Goal: Navigation & Orientation: Find specific page/section

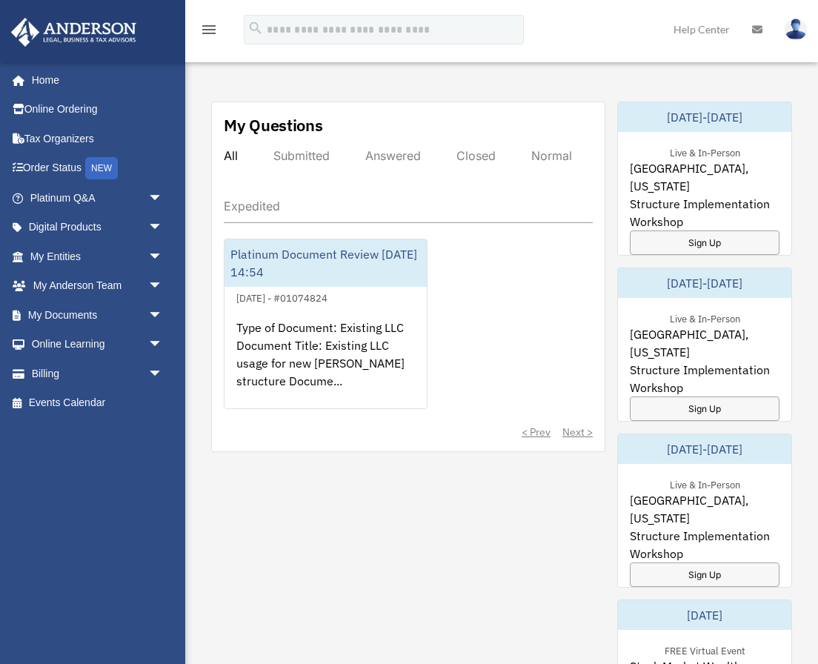
scroll to position [832, 0]
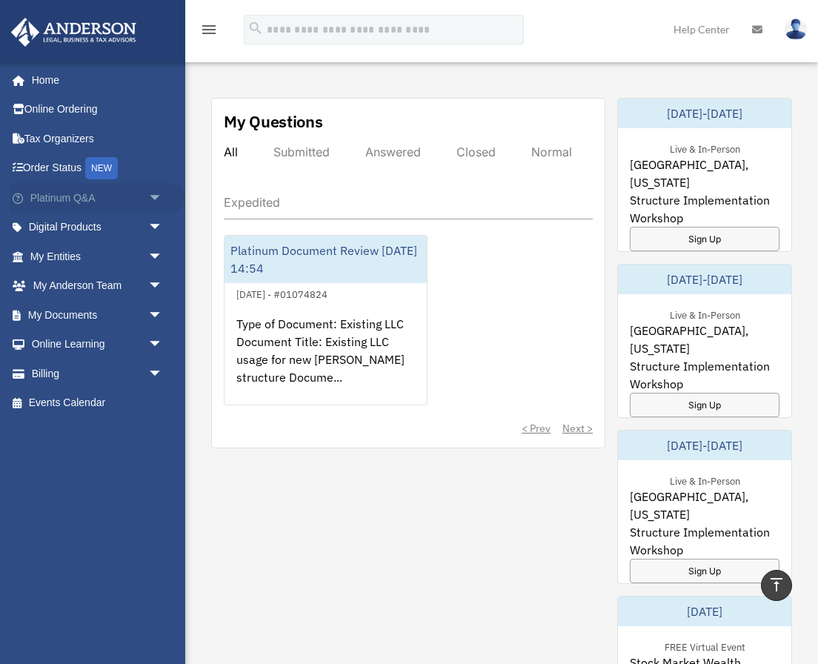
click at [153, 193] on span "arrow_drop_down" at bounding box center [163, 198] width 30 height 30
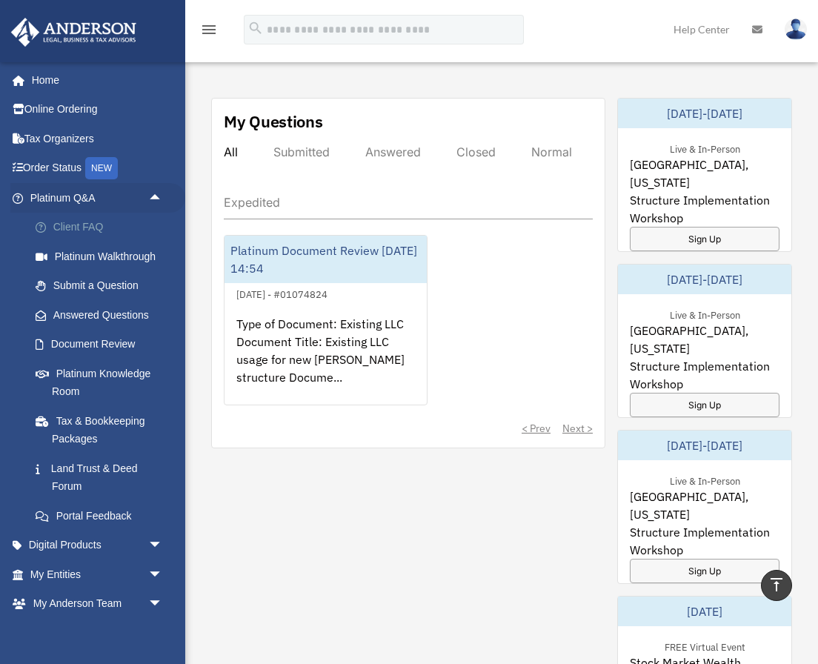
click at [102, 222] on link "Client FAQ" at bounding box center [103, 228] width 165 height 30
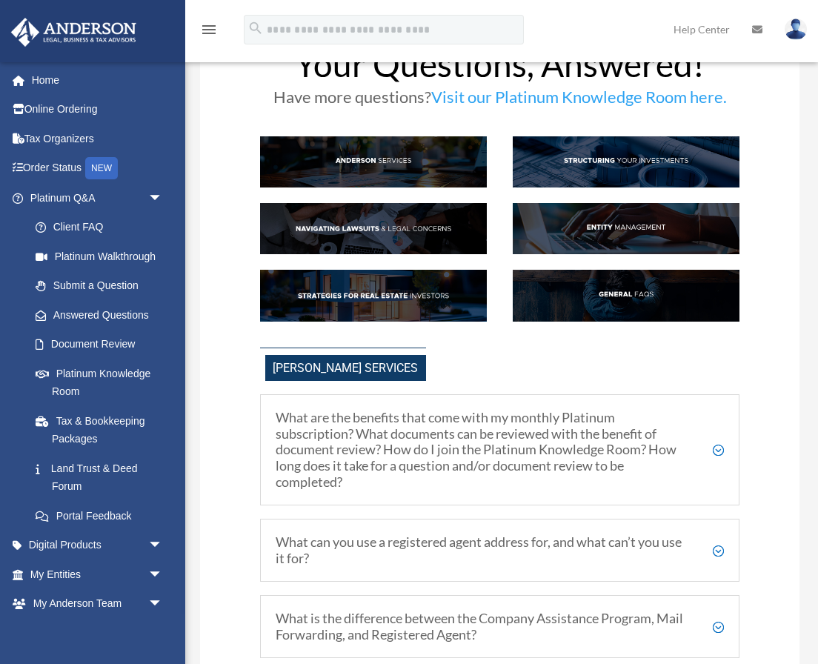
scroll to position [46, 0]
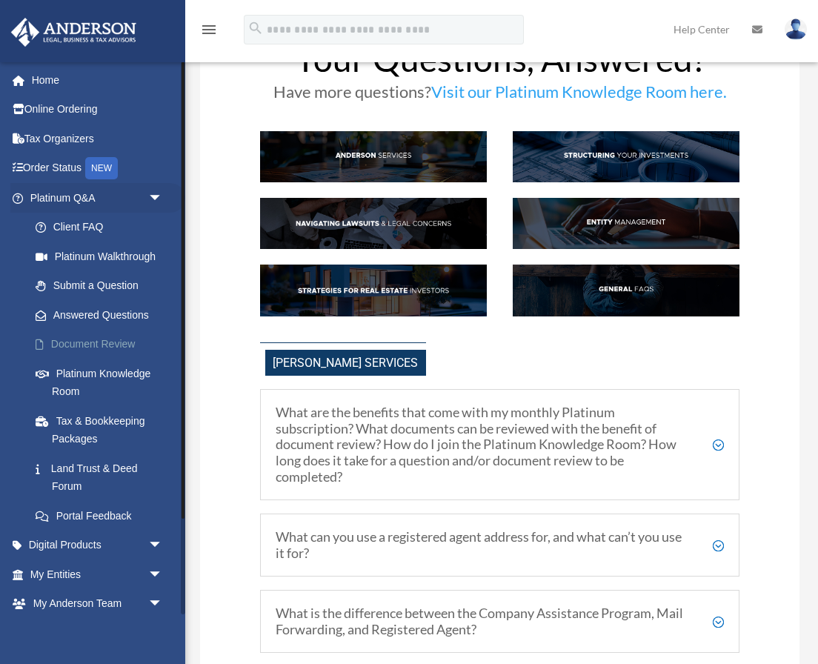
click at [94, 346] on link "Document Review" at bounding box center [103, 345] width 165 height 30
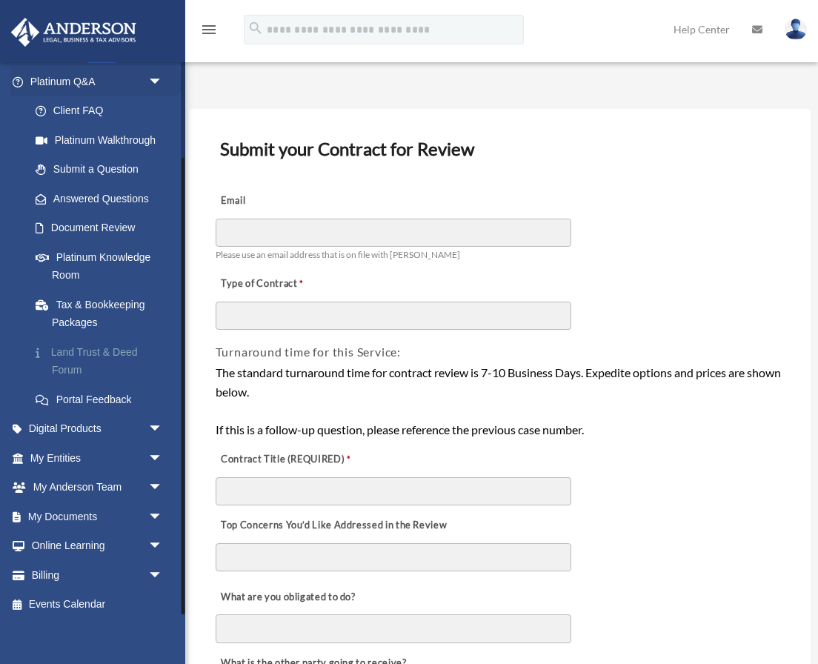
scroll to position [116, 0]
click at [99, 348] on link "Land Trust & Deed Forum" at bounding box center [103, 361] width 165 height 47
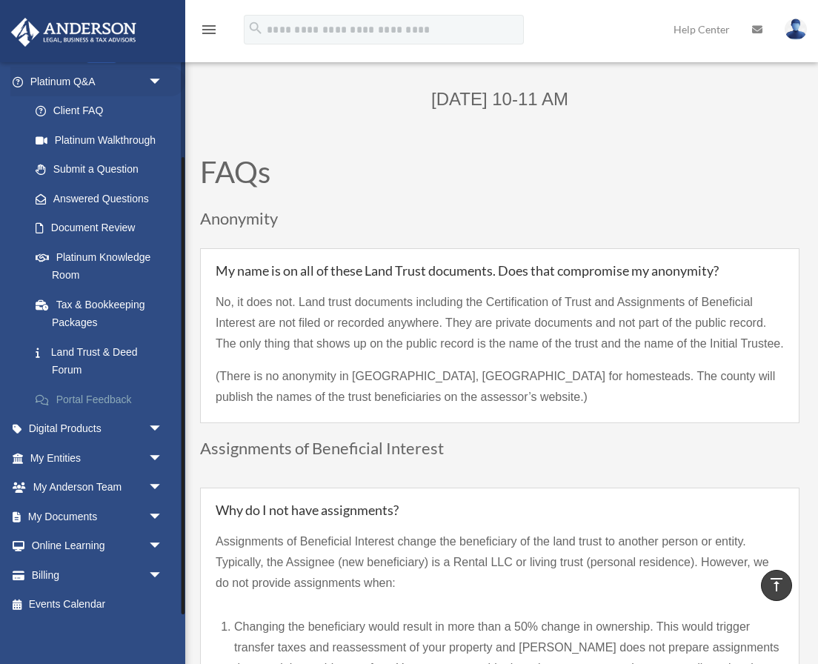
scroll to position [116, 0]
click at [151, 420] on span "arrow_drop_down" at bounding box center [163, 430] width 30 height 30
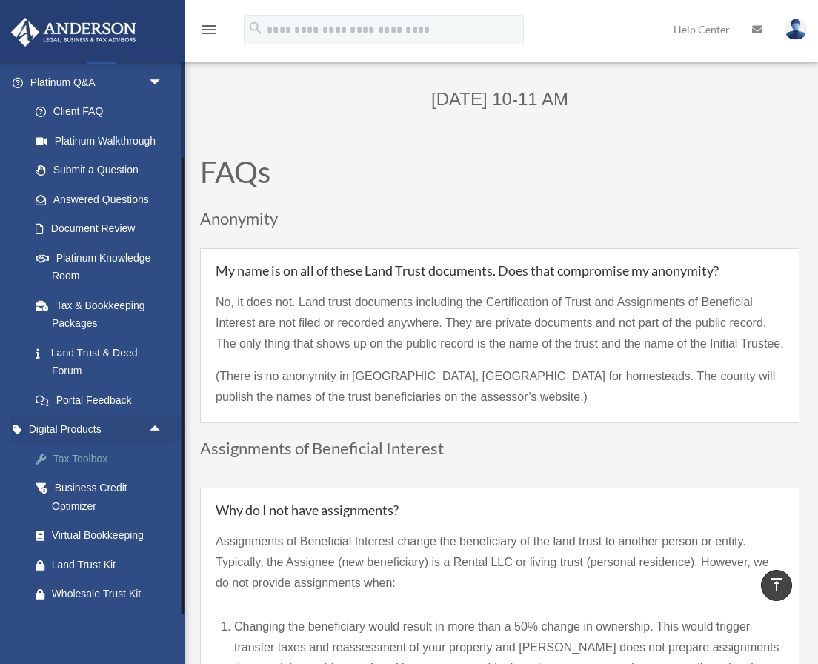
click at [84, 451] on div "Tax Toolbox" at bounding box center [109, 459] width 115 height 19
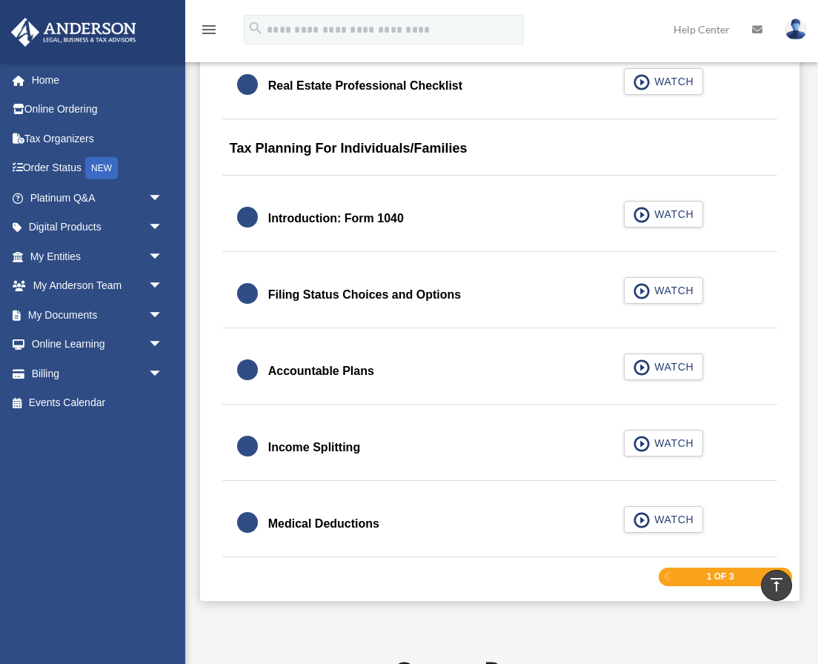
scroll to position [1996, 0]
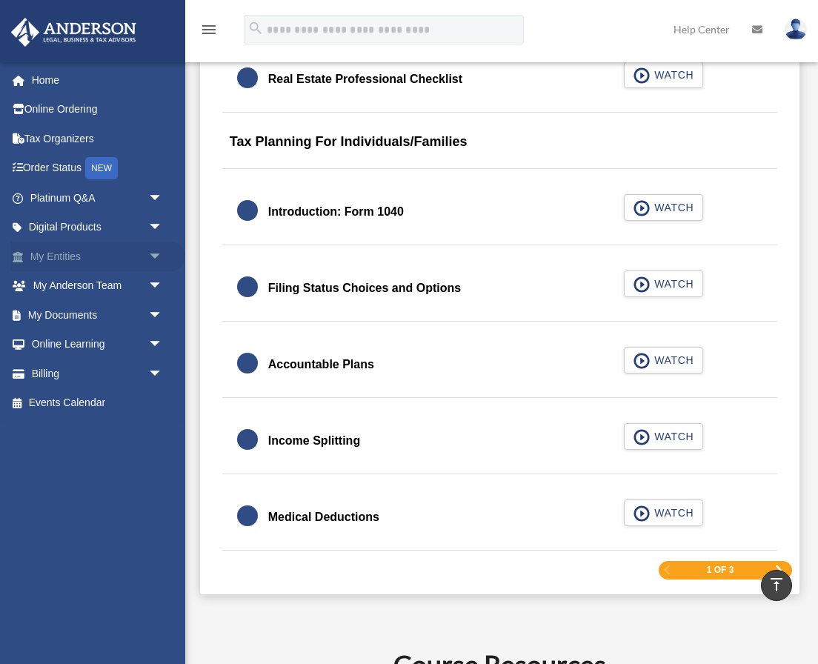
click at [153, 252] on span "arrow_drop_down" at bounding box center [163, 257] width 30 height 30
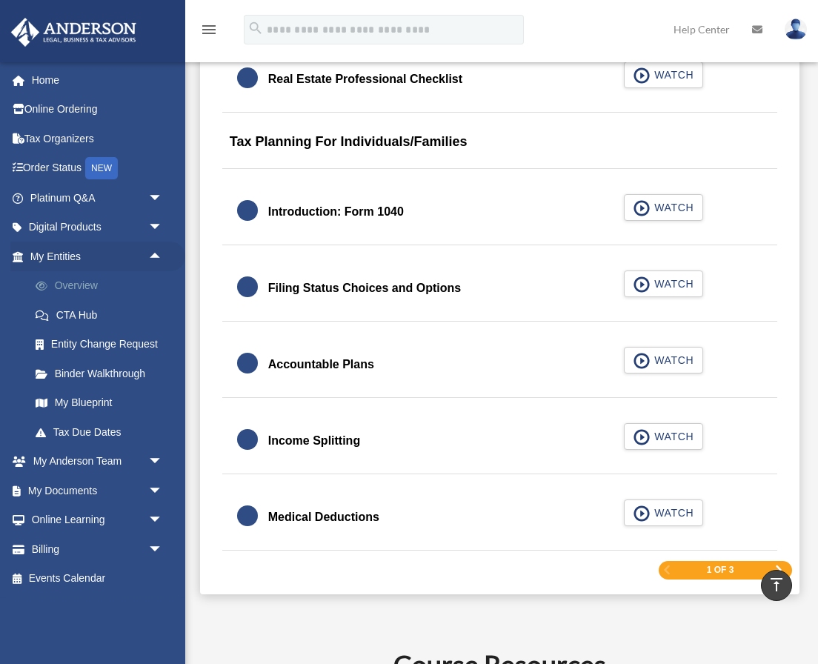
click at [90, 279] on link "Overview" at bounding box center [103, 286] width 165 height 30
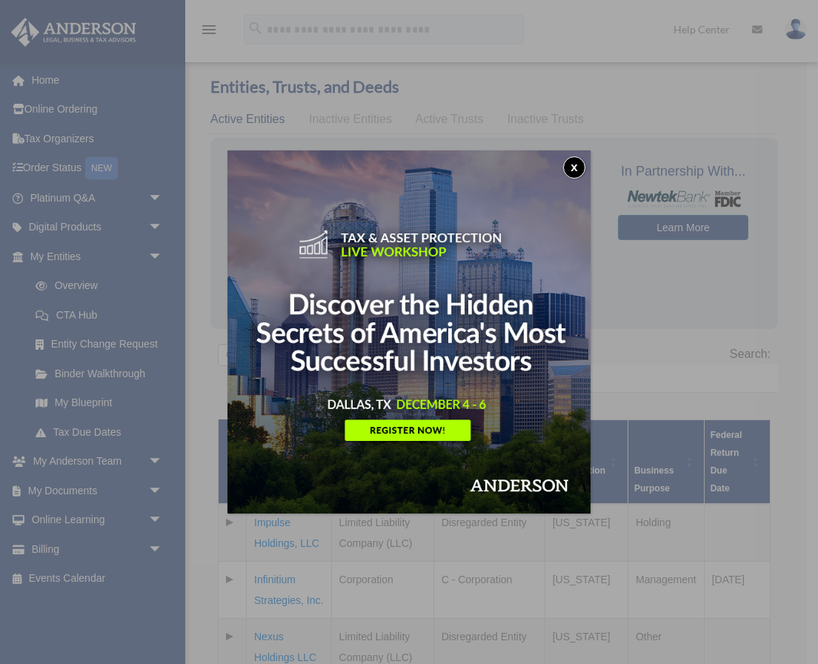
click at [577, 165] on button "x" at bounding box center [574, 167] width 22 height 22
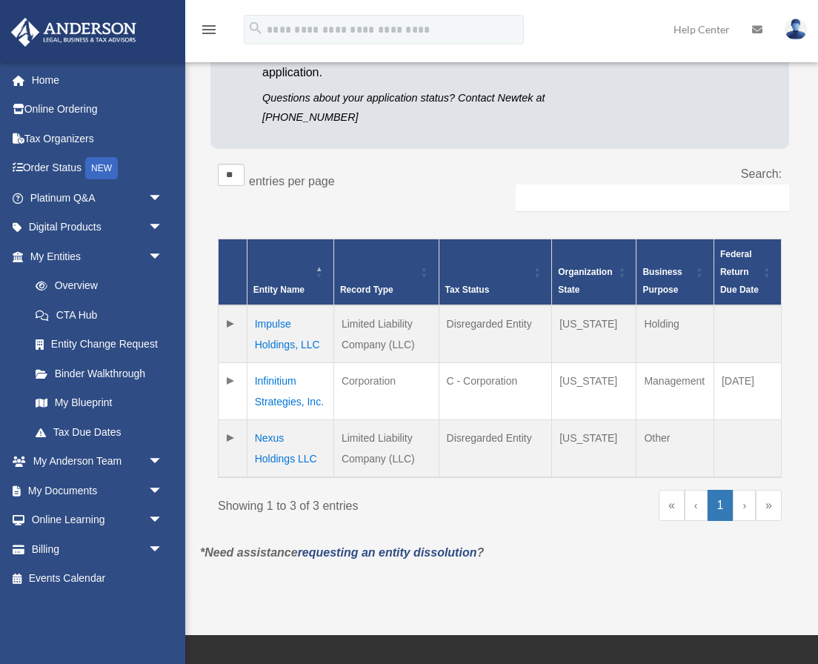
scroll to position [194, 0]
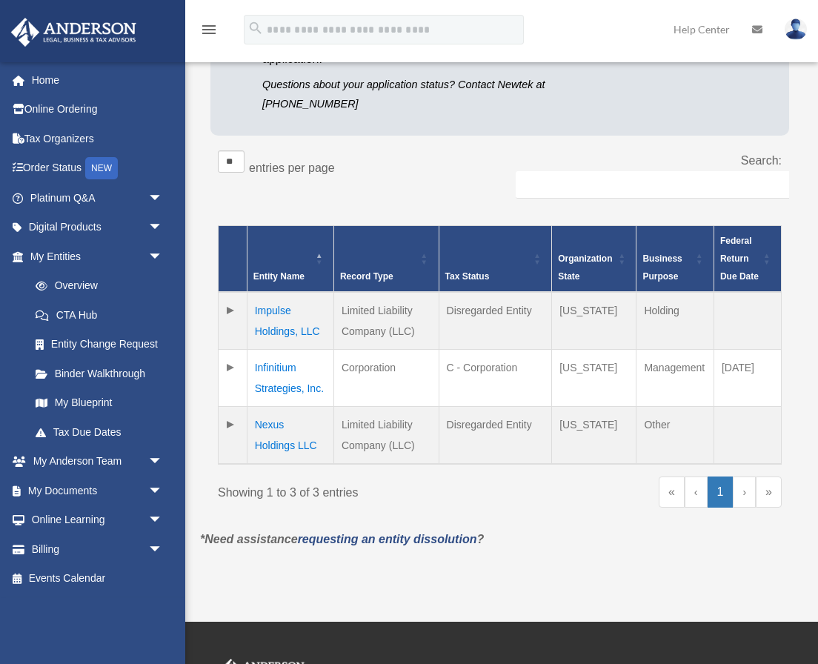
click at [231, 308] on td at bounding box center [233, 321] width 29 height 58
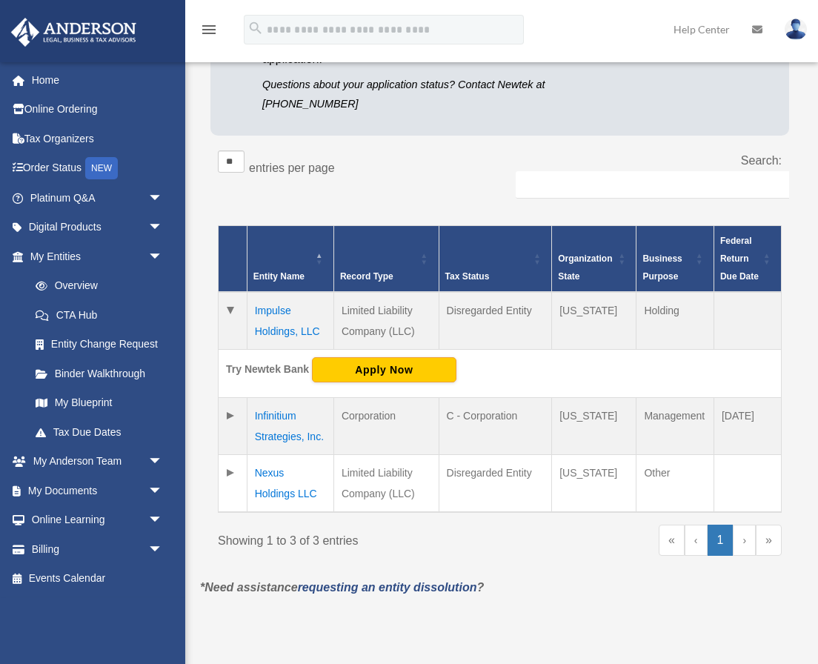
click at [231, 308] on td at bounding box center [233, 321] width 29 height 58
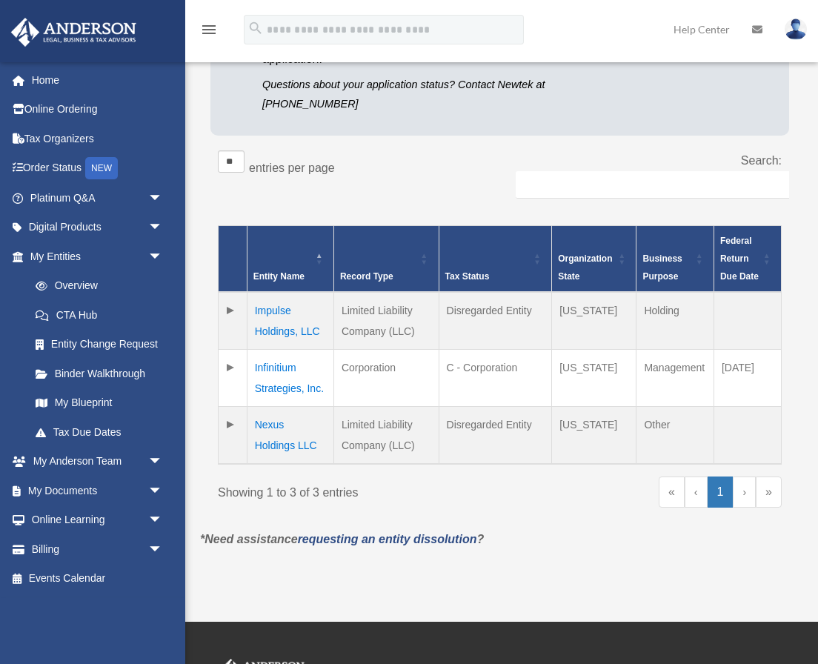
click at [229, 368] on td at bounding box center [233, 378] width 29 height 57
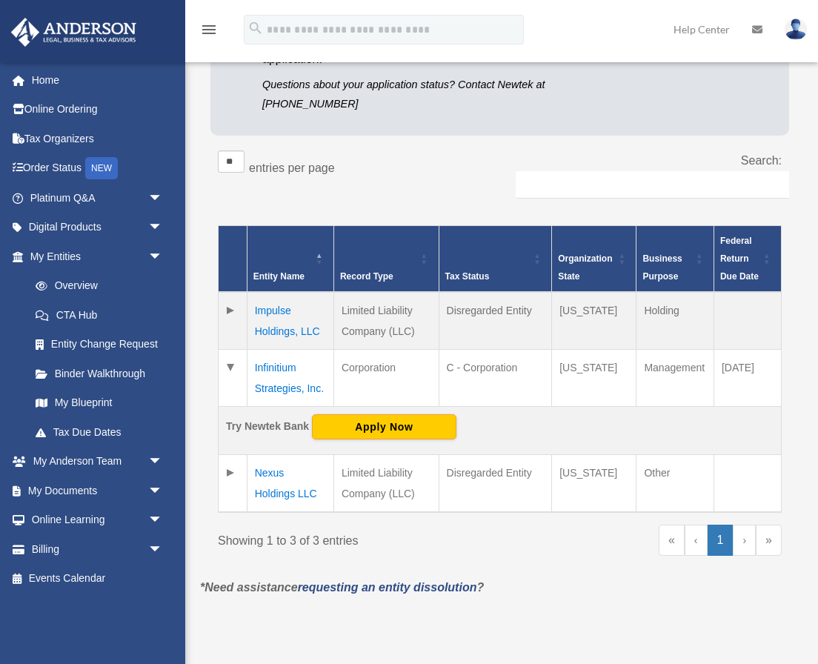
click at [229, 368] on td at bounding box center [233, 378] width 29 height 57
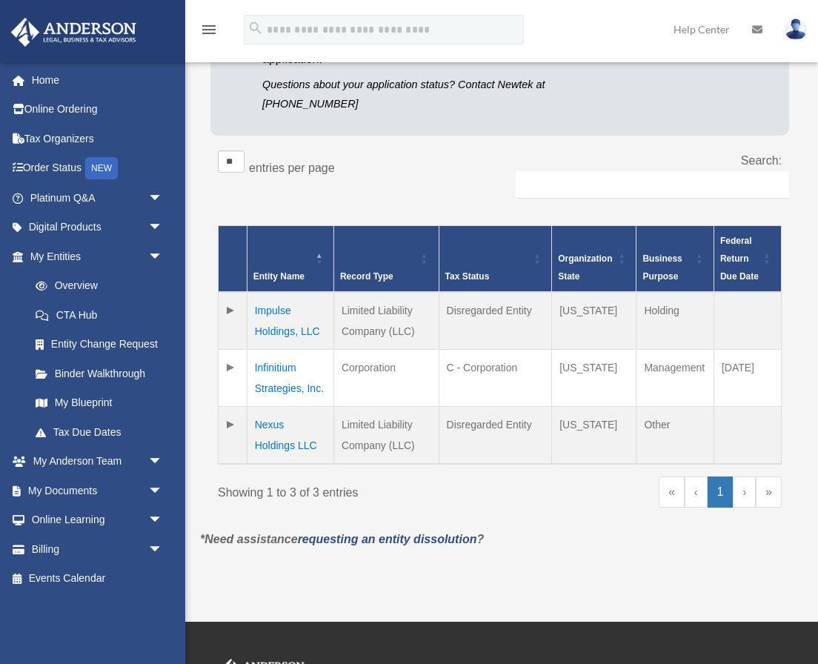
click at [228, 421] on td at bounding box center [233, 436] width 29 height 58
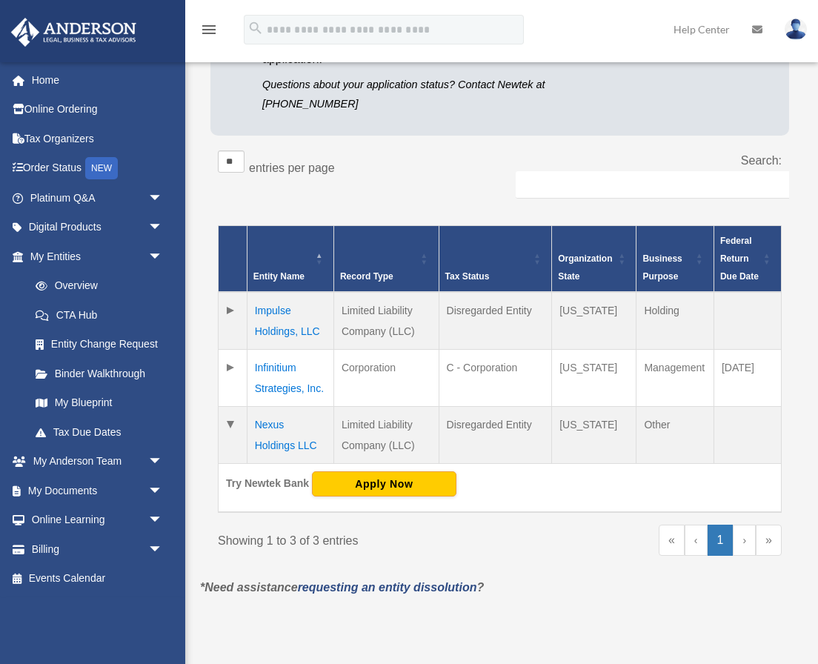
click at [228, 421] on td at bounding box center [233, 435] width 29 height 57
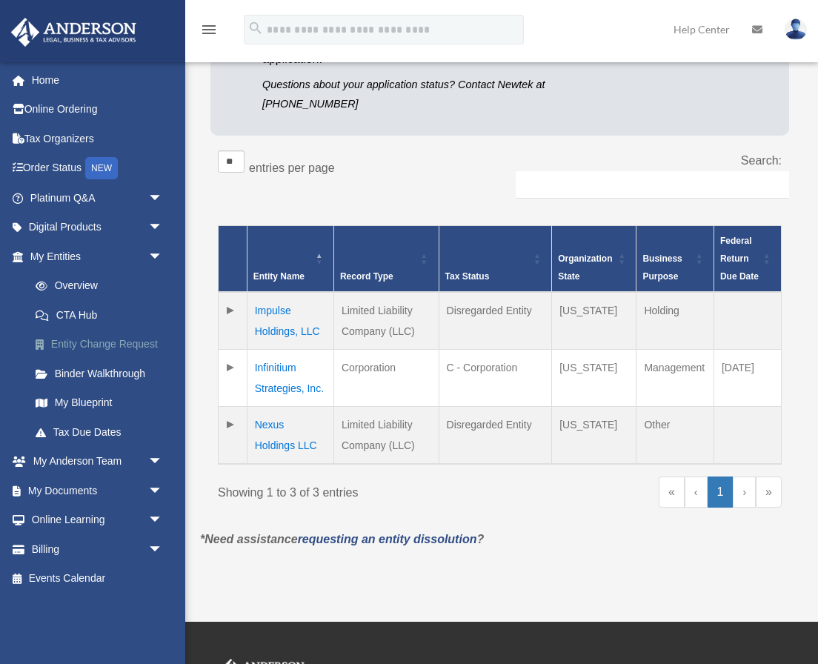
click at [81, 345] on link "Entity Change Request" at bounding box center [103, 345] width 165 height 30
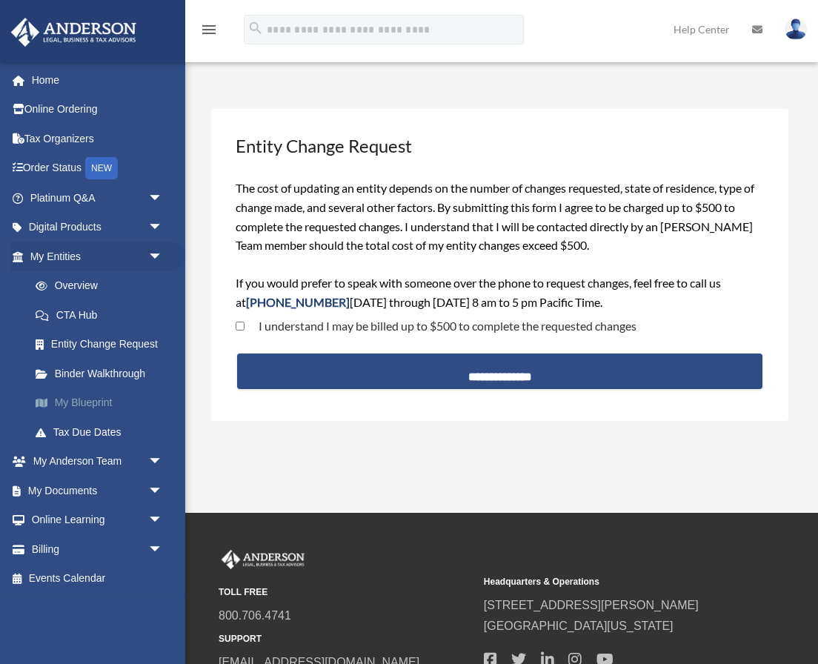
click at [70, 393] on link "My Blueprint" at bounding box center [103, 403] width 165 height 30
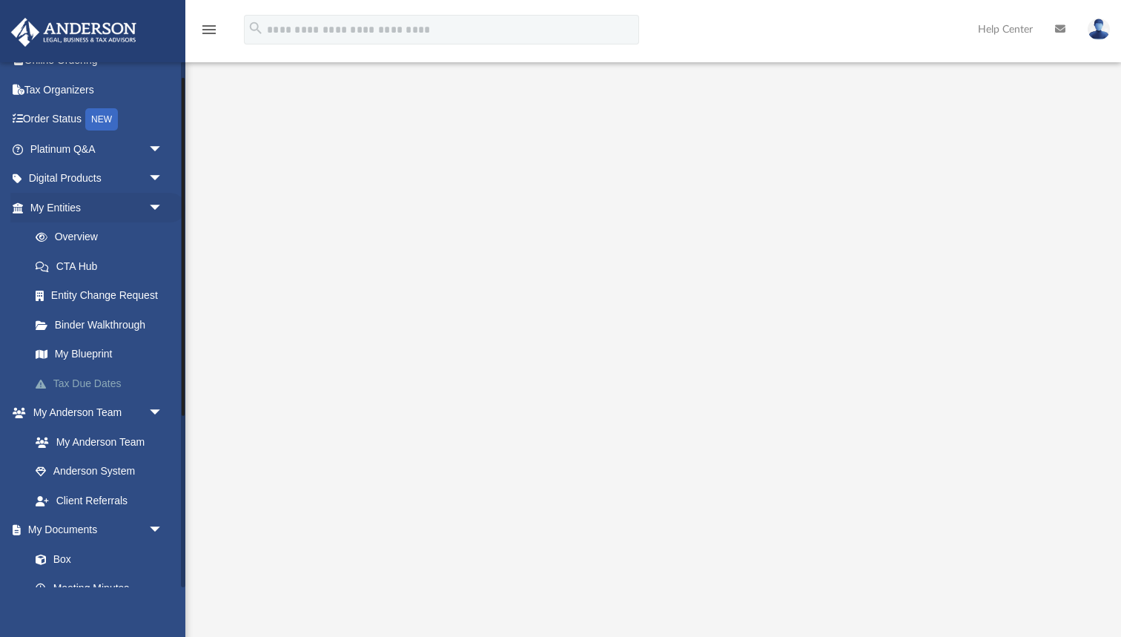
scroll to position [56, 0]
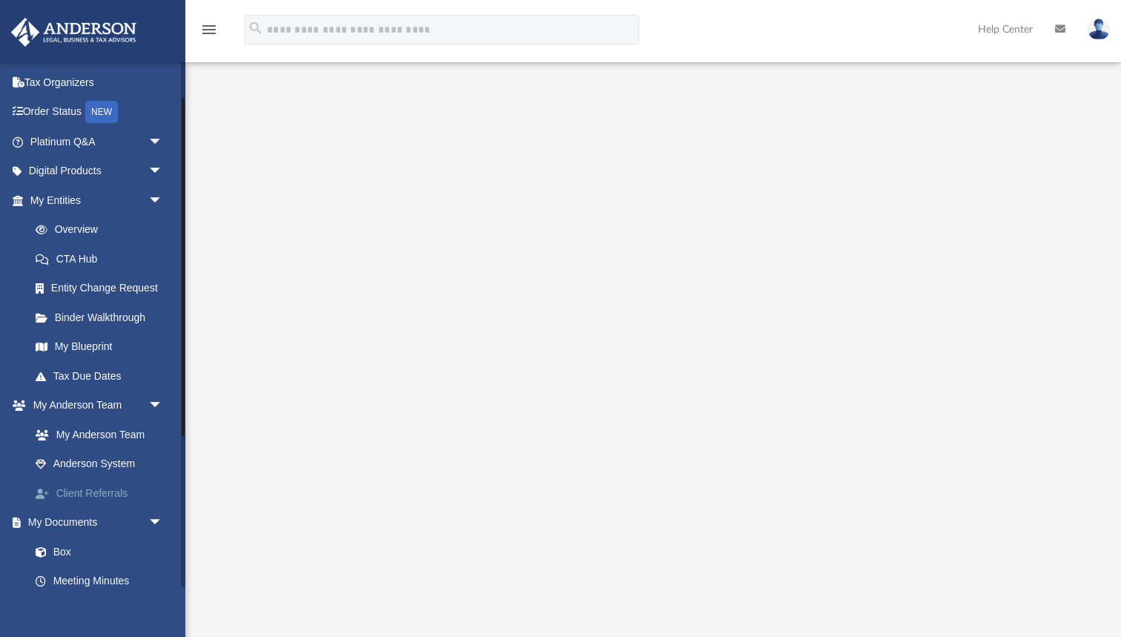
click at [116, 484] on link "Client Referrals" at bounding box center [103, 493] width 165 height 30
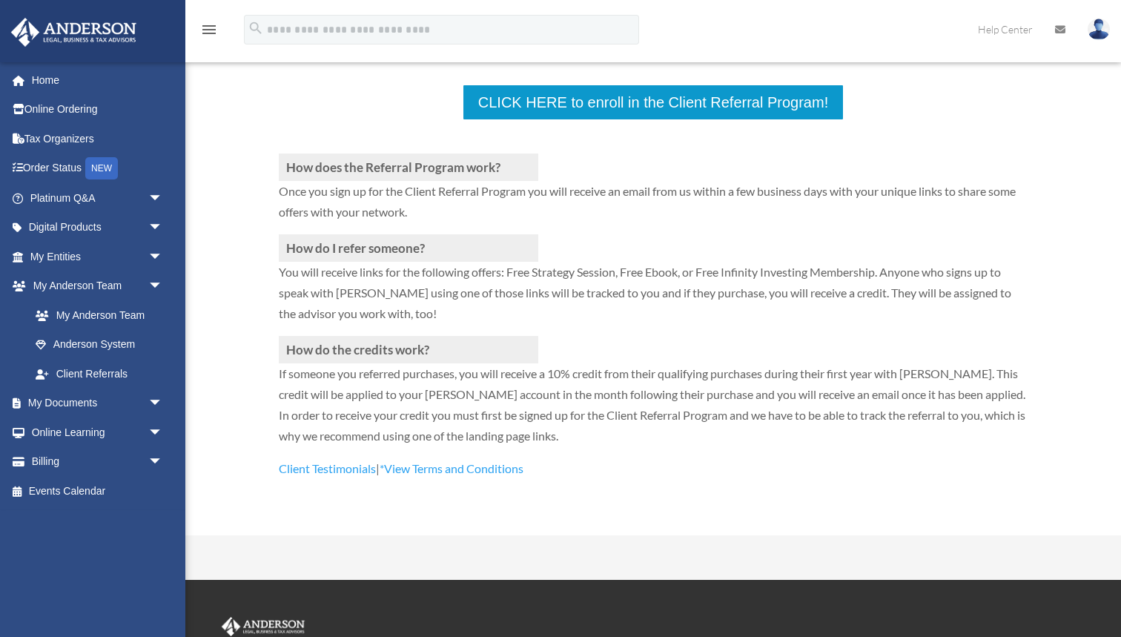
scroll to position [300, 0]
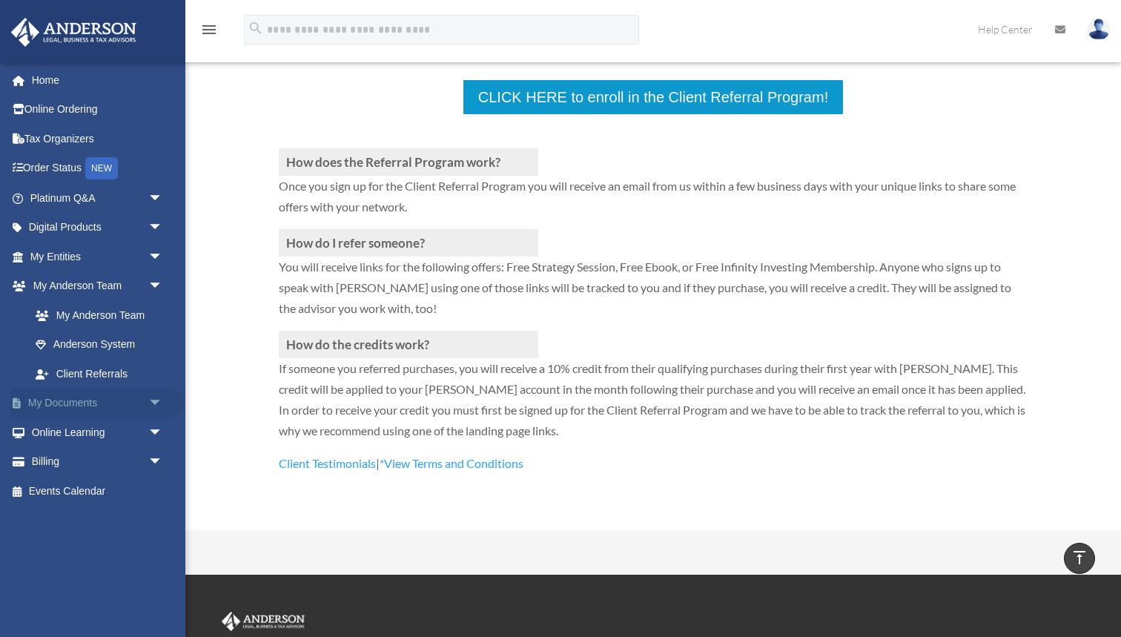
click at [77, 398] on link "My Documents arrow_drop_down" at bounding box center [97, 403] width 175 height 30
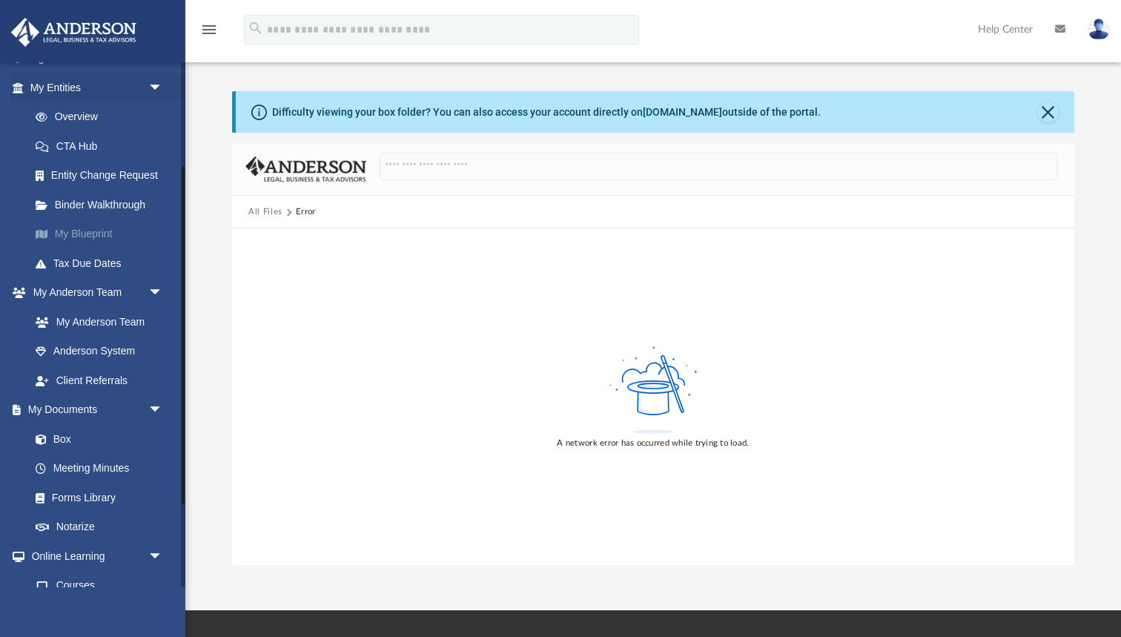
scroll to position [177, 0]
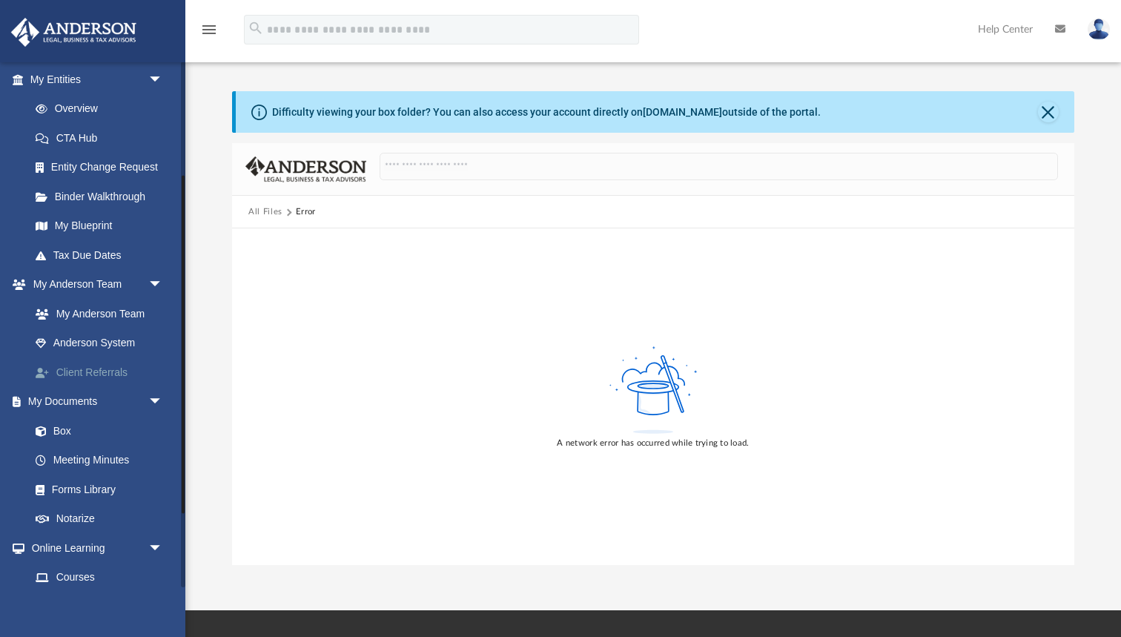
click at [113, 364] on link "Client Referrals" at bounding box center [103, 372] width 165 height 30
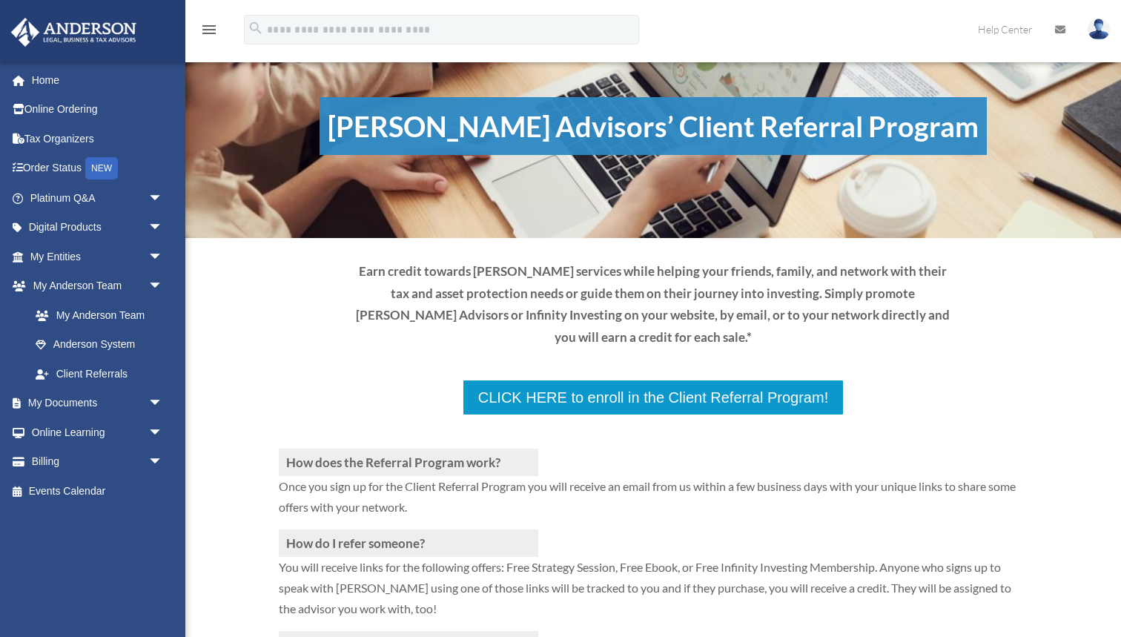
click at [620, 416] on div "How does the Referral Program work? Once you sign up for the Client Referral Pr…" at bounding box center [653, 595] width 749 height 358
click at [623, 416] on div "How does the Referral Program work? Once you sign up for the Client Referral Pr…" at bounding box center [653, 595] width 749 height 358
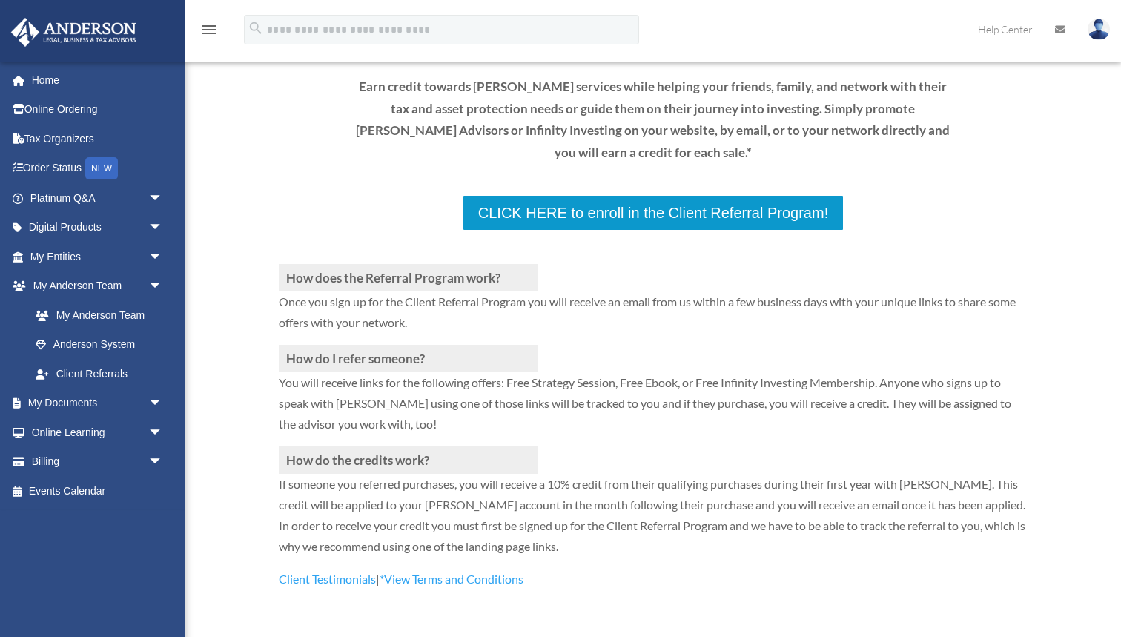
scroll to position [196, 0]
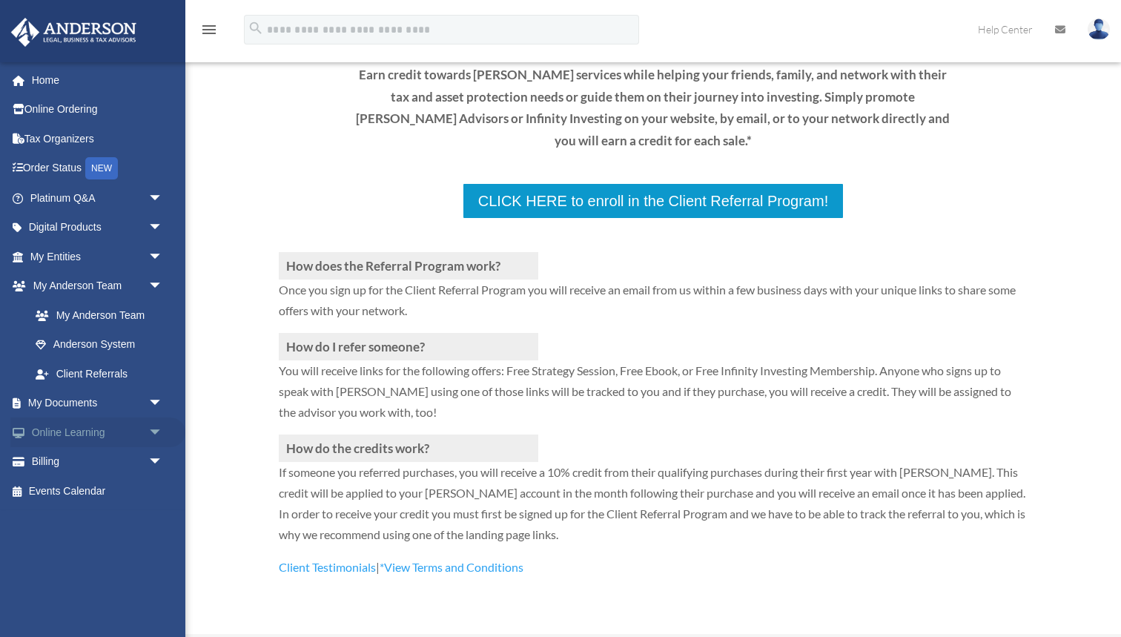
click at [97, 423] on link "Online Learning arrow_drop_down" at bounding box center [97, 432] width 175 height 30
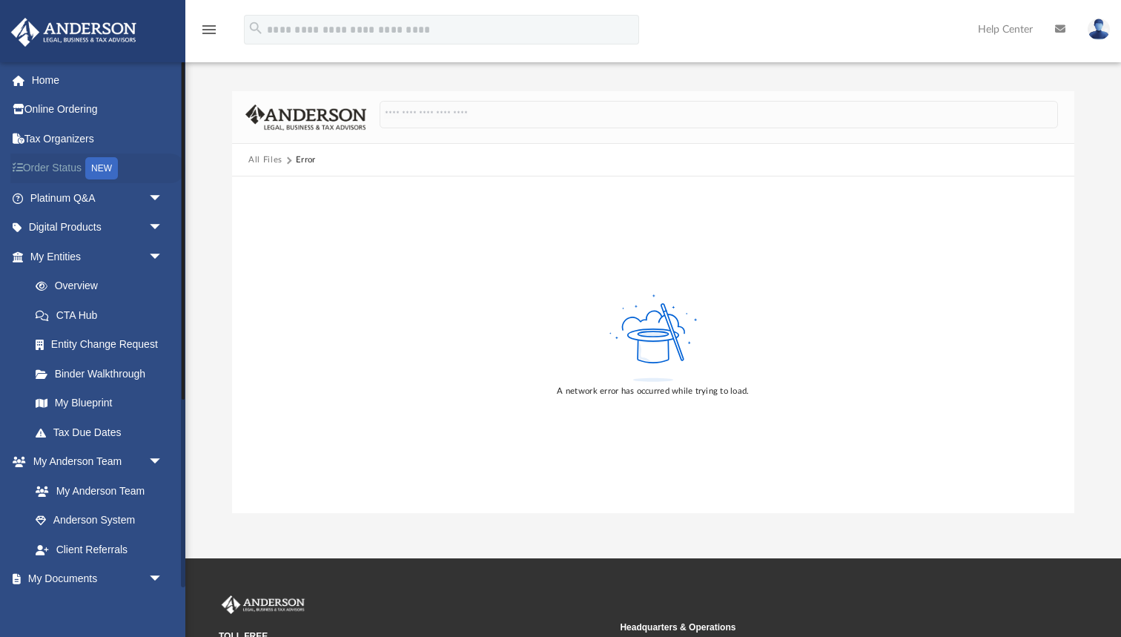
click at [59, 168] on link "Order Status NEW" at bounding box center [97, 168] width 175 height 30
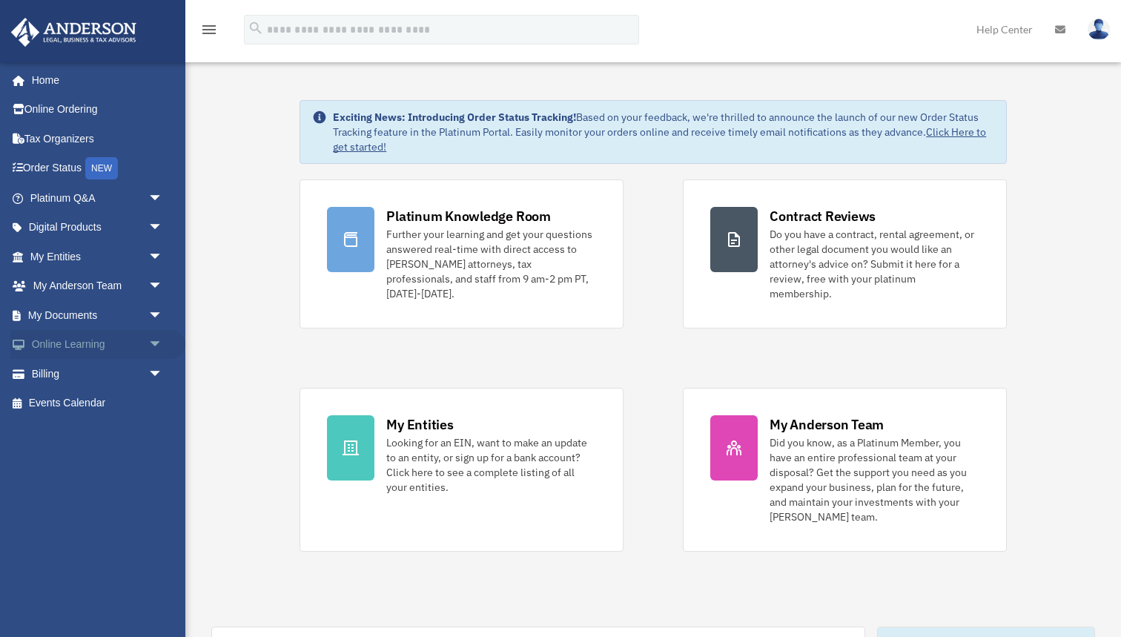
click at [153, 336] on span "arrow_drop_down" at bounding box center [163, 345] width 30 height 30
click at [97, 395] on link "Video Training" at bounding box center [103, 403] width 165 height 30
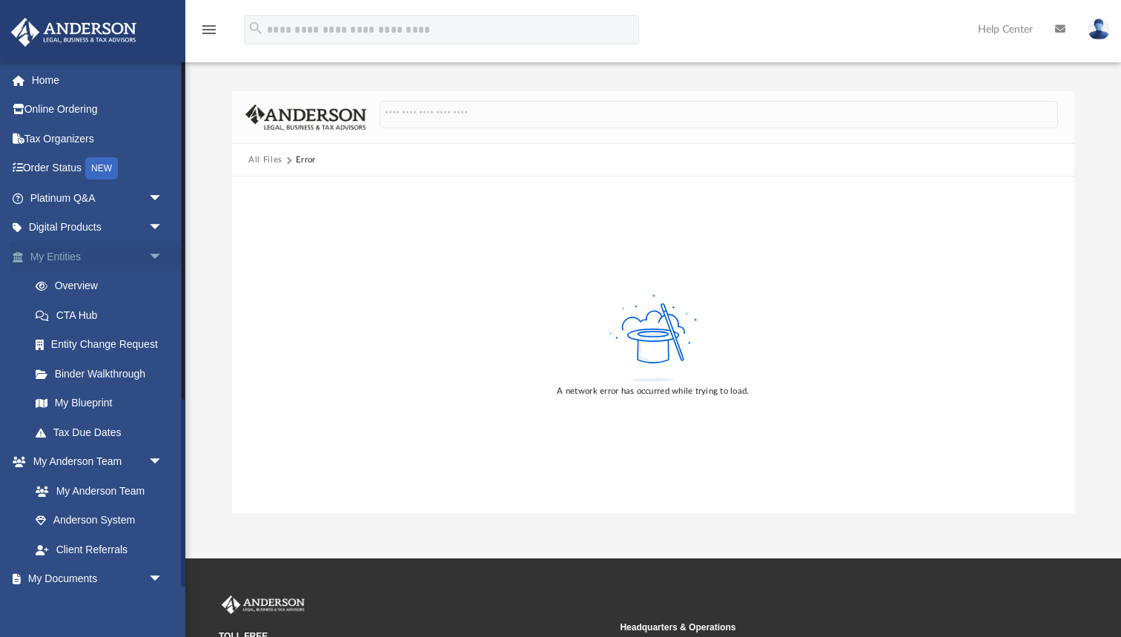
click at [156, 251] on span "arrow_drop_down" at bounding box center [163, 257] width 30 height 30
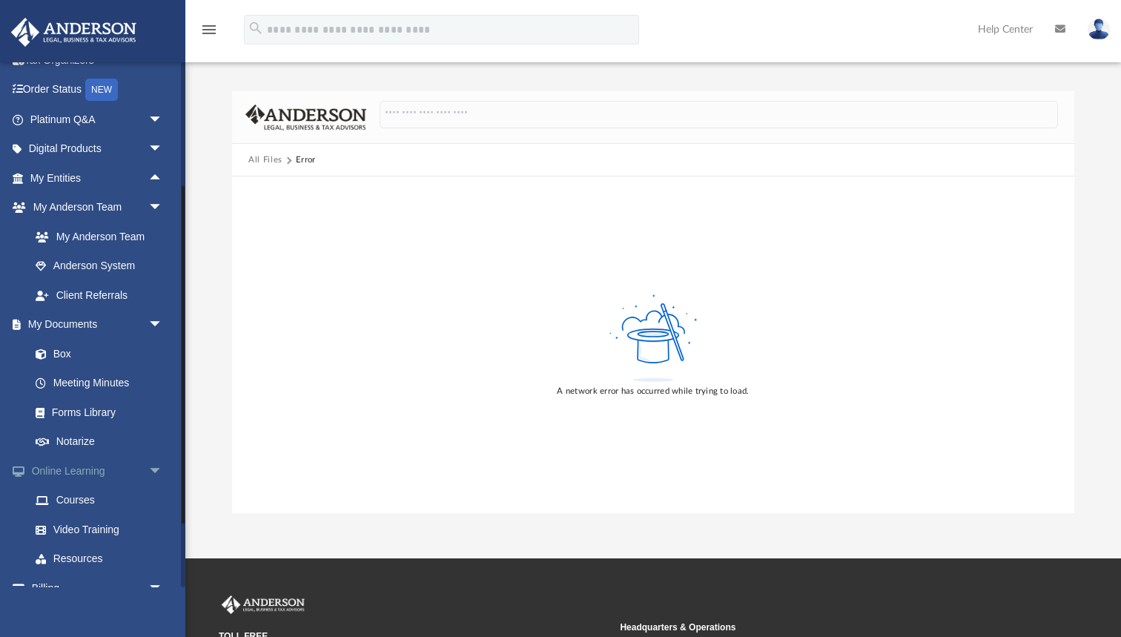
scroll to position [102, 0]
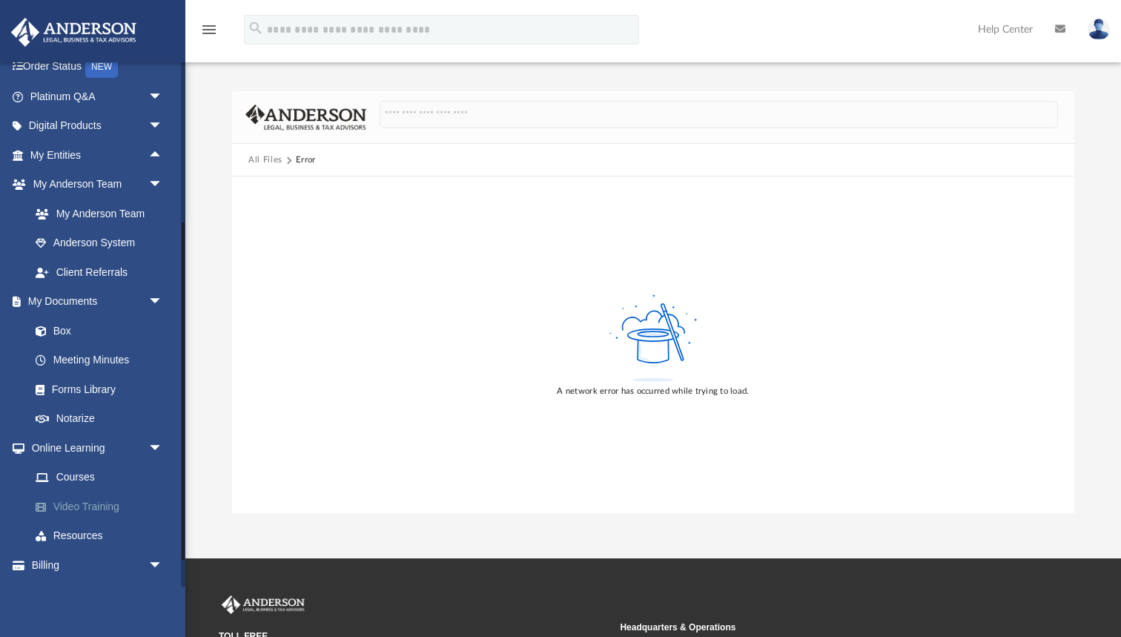
click at [86, 501] on link "Video Training" at bounding box center [103, 506] width 165 height 30
click at [70, 504] on link "Video Training" at bounding box center [103, 506] width 165 height 30
click at [72, 522] on link "Resources" at bounding box center [103, 536] width 165 height 30
